Goal: Register for event/course

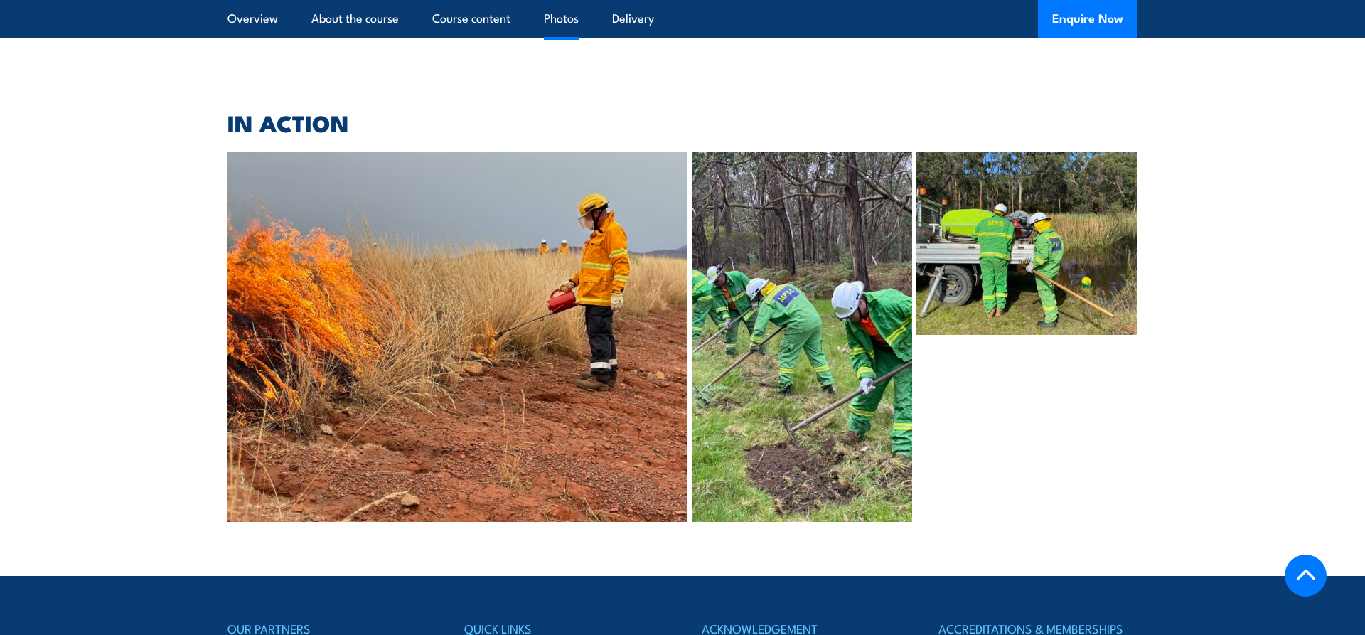
scroll to position [3012, 0]
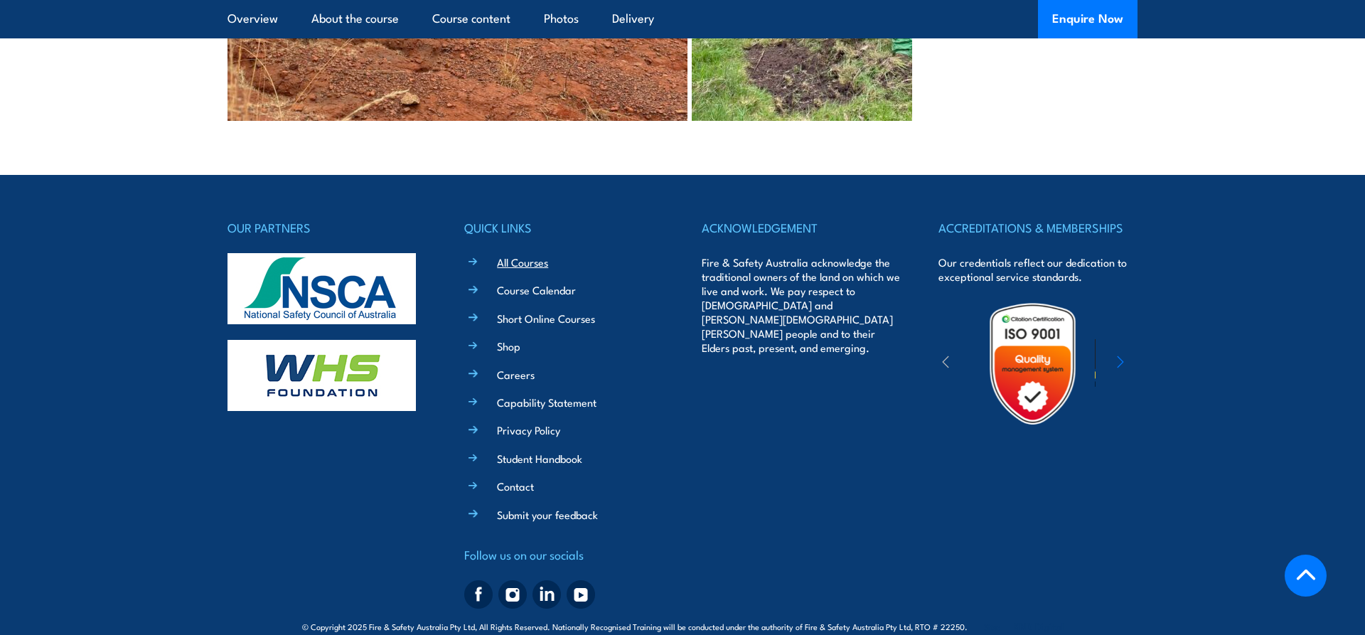
click at [522, 255] on link "All Courses" at bounding box center [522, 262] width 51 height 15
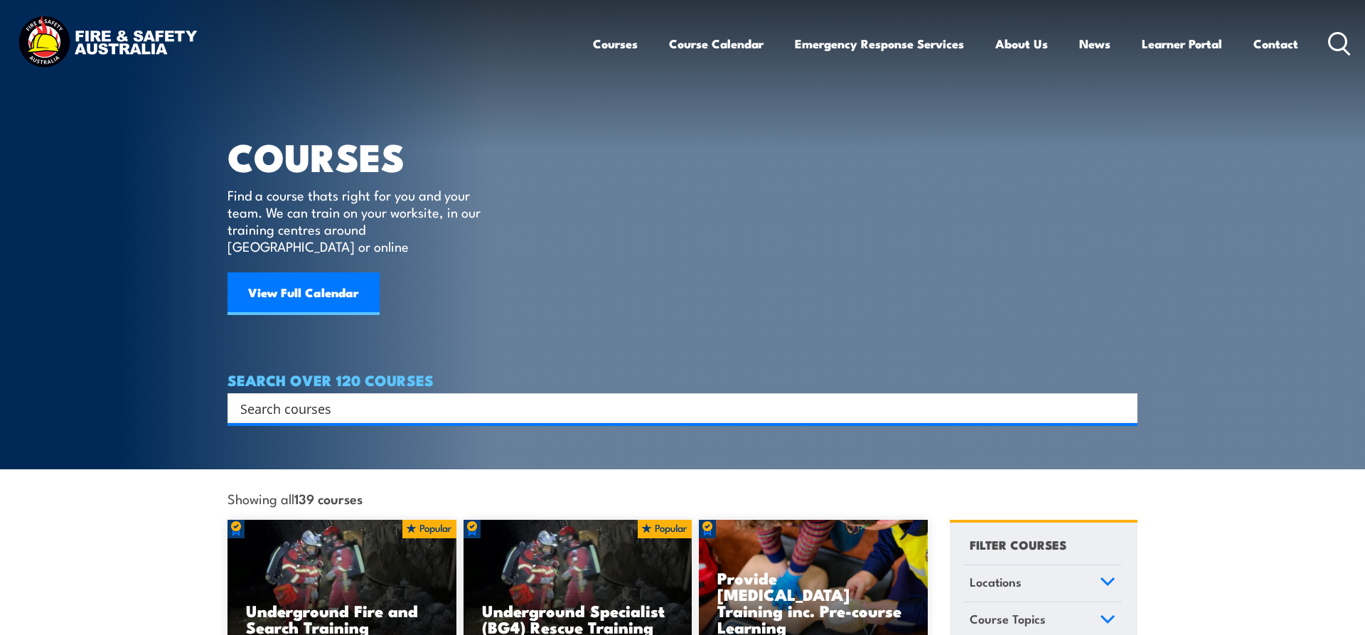
click at [1016, 372] on h4 "SEARCH OVER 120 COURSES" at bounding box center [683, 380] width 910 height 16
click at [1006, 398] on input "Search input" at bounding box center [673, 408] width 866 height 21
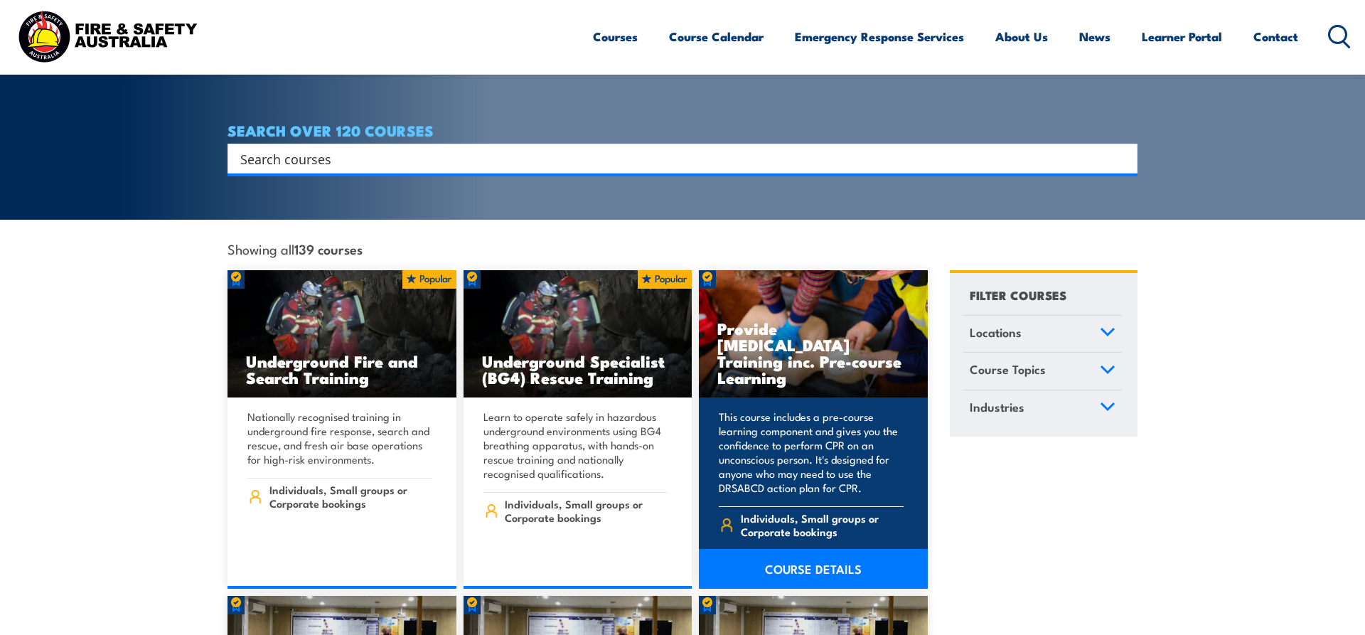
scroll to position [435, 0]
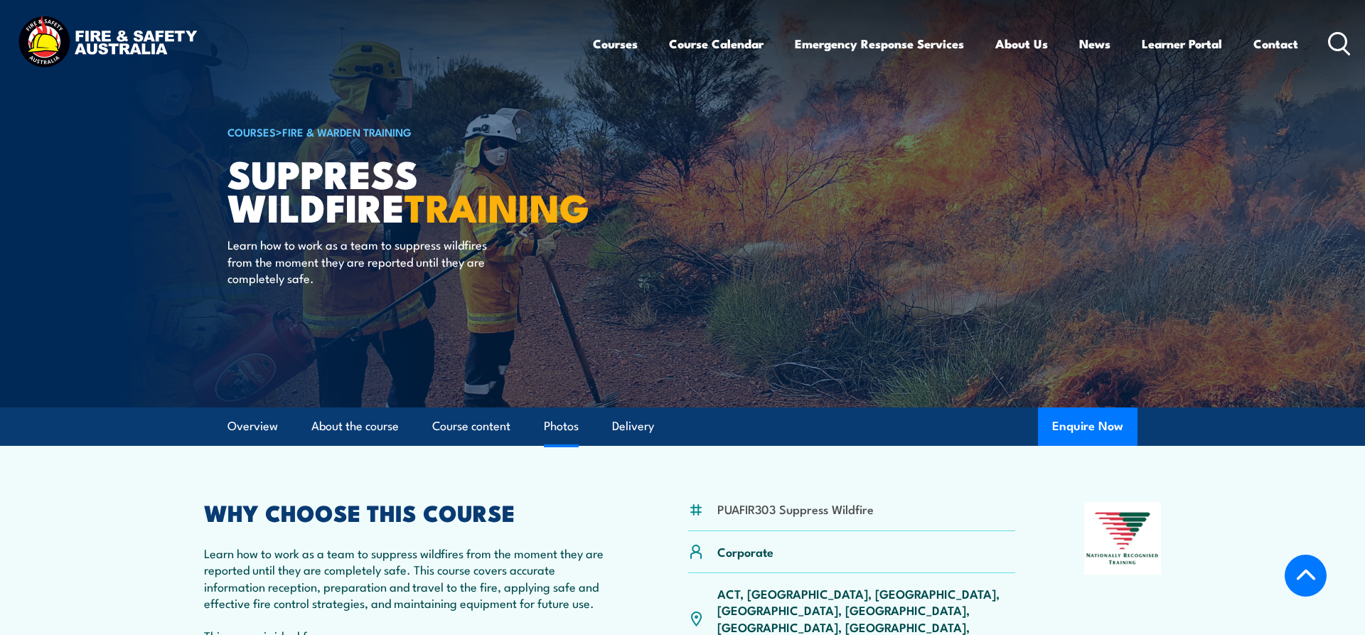
scroll to position [2880, 0]
